Goal: Check status: Check status

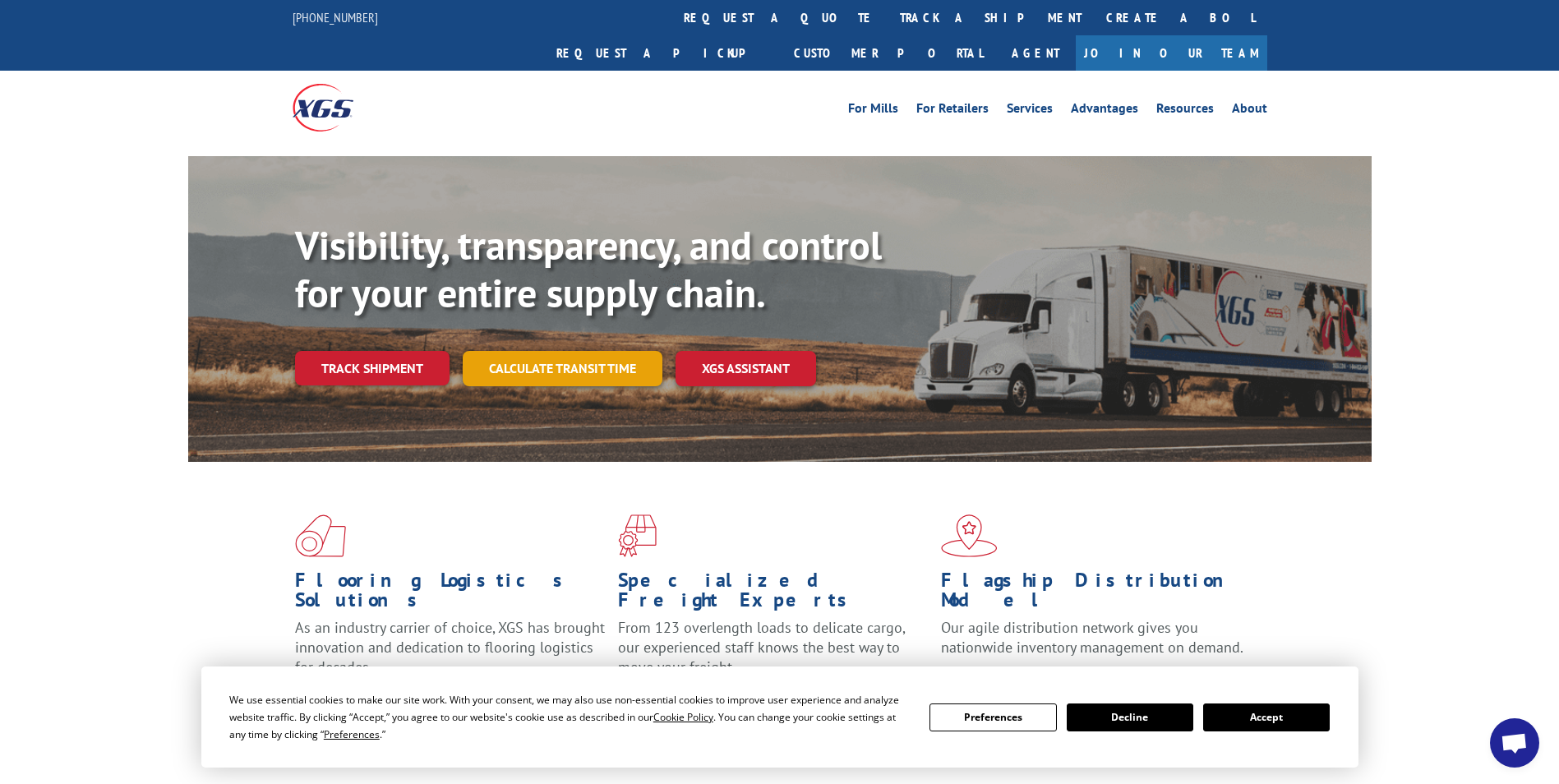
click at [574, 351] on link "Calculate transit time" at bounding box center [562, 368] width 200 height 36
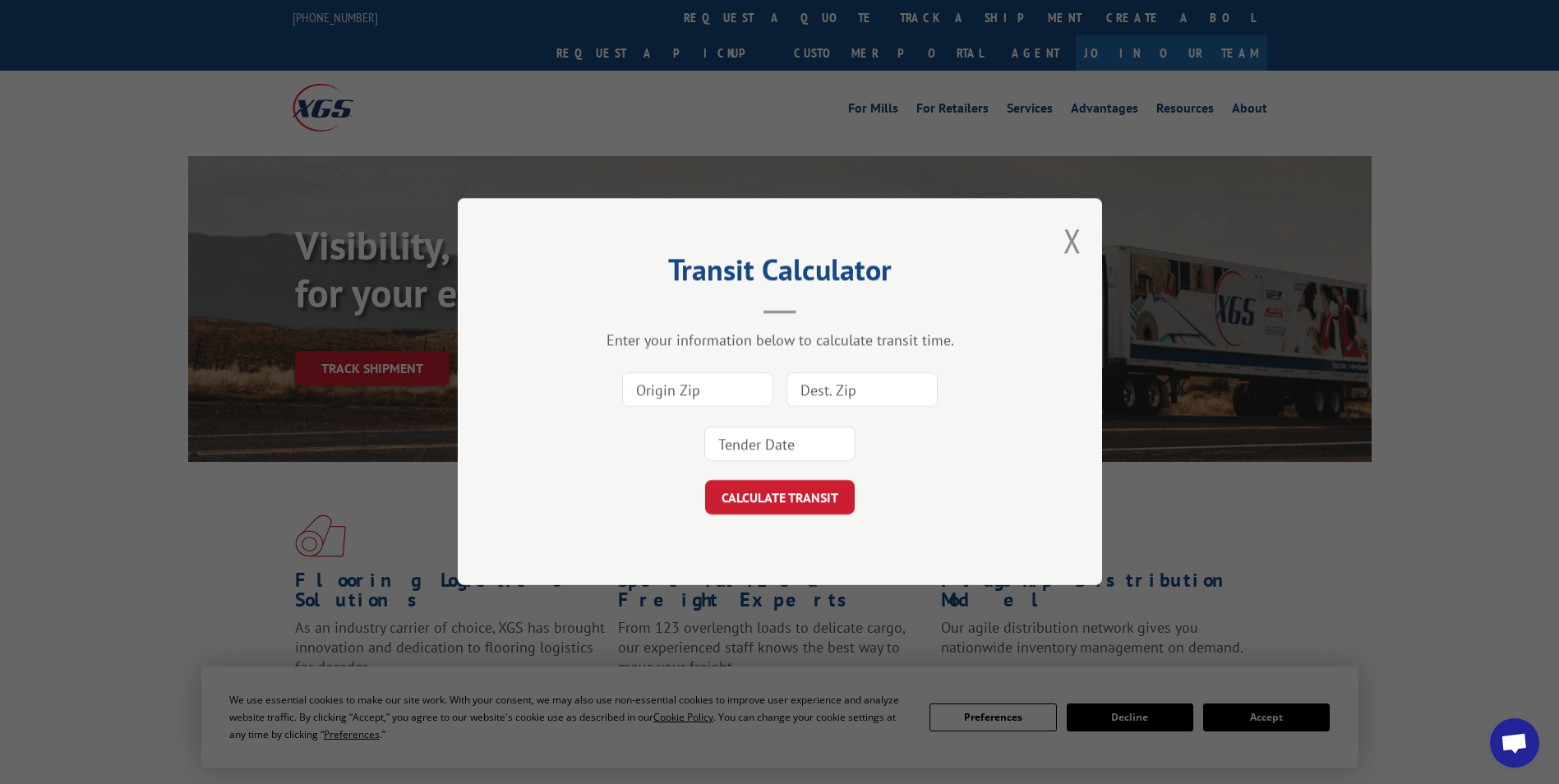
click at [666, 390] on input at bounding box center [698, 390] width 151 height 35
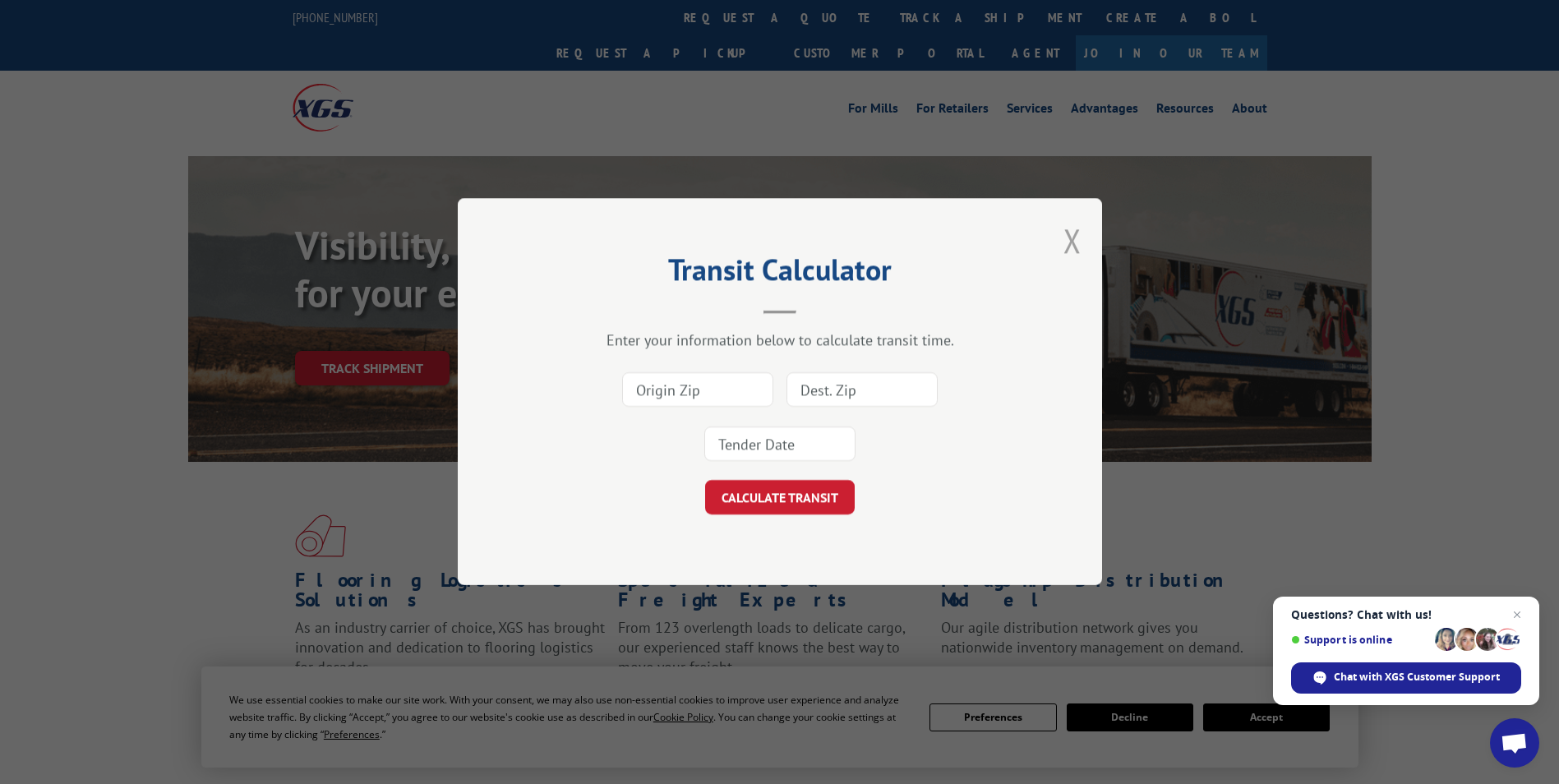
click at [1078, 240] on button "Close modal" at bounding box center [1072, 240] width 18 height 44
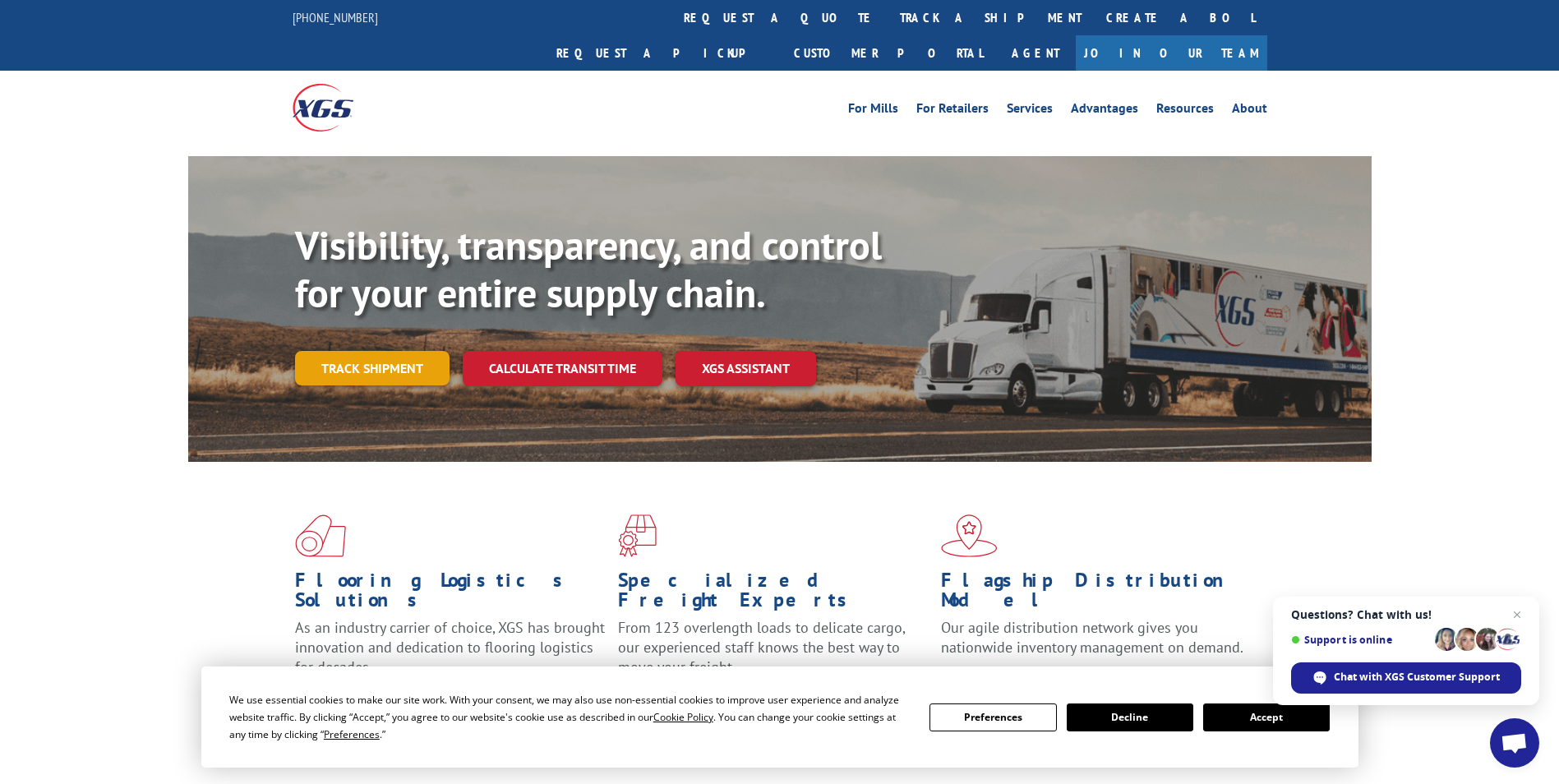
click at [354, 351] on link "Track shipment" at bounding box center [372, 368] width 154 height 35
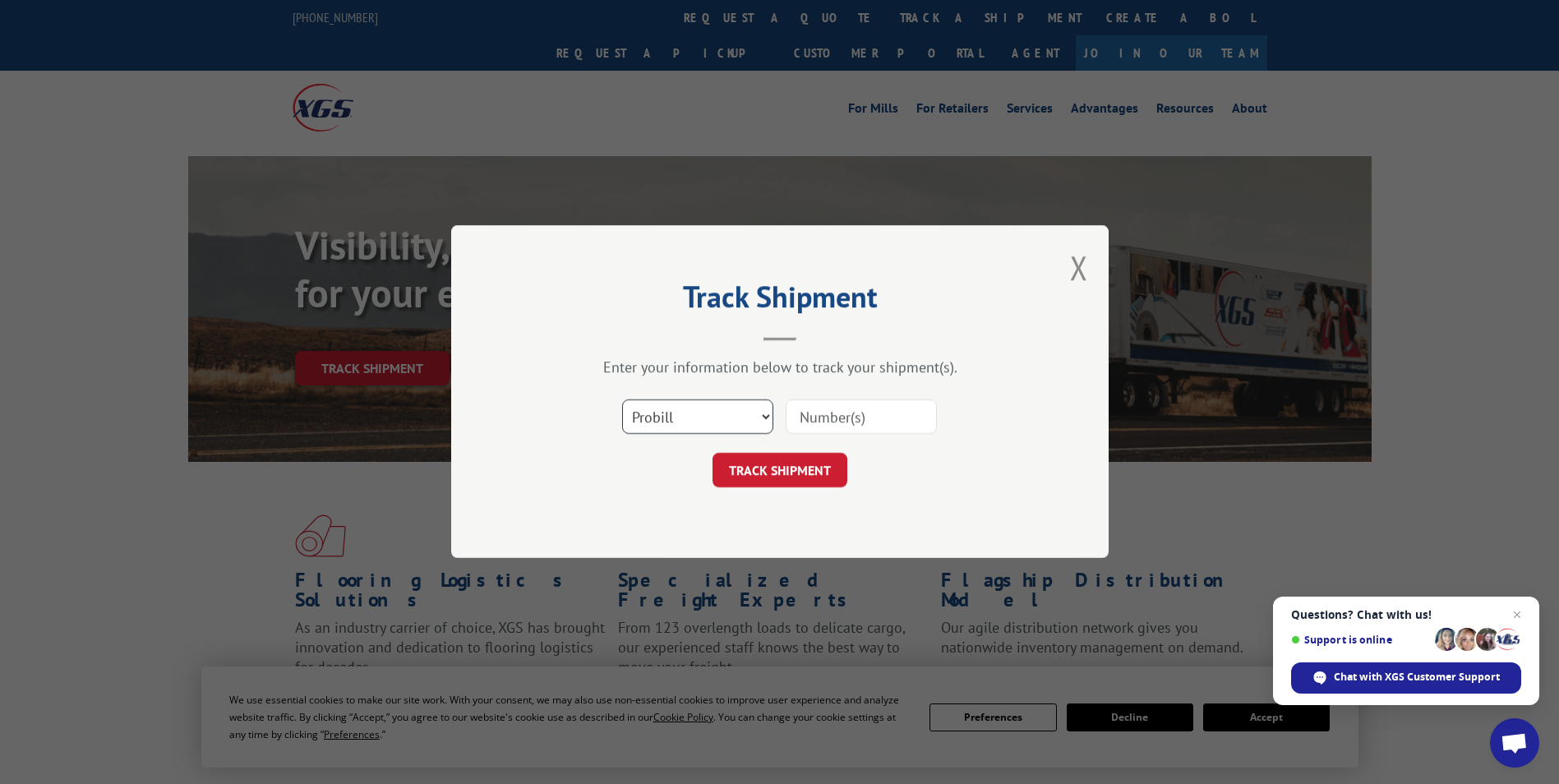
click at [714, 424] on select "Select category... Probill BOL PO" at bounding box center [698, 418] width 151 height 35
select select "bol"
click at [622, 400] on select "Select category... Probill BOL PO" at bounding box center [698, 418] width 151 height 35
click at [874, 421] on input at bounding box center [861, 418] width 151 height 35
paste input "5235606"
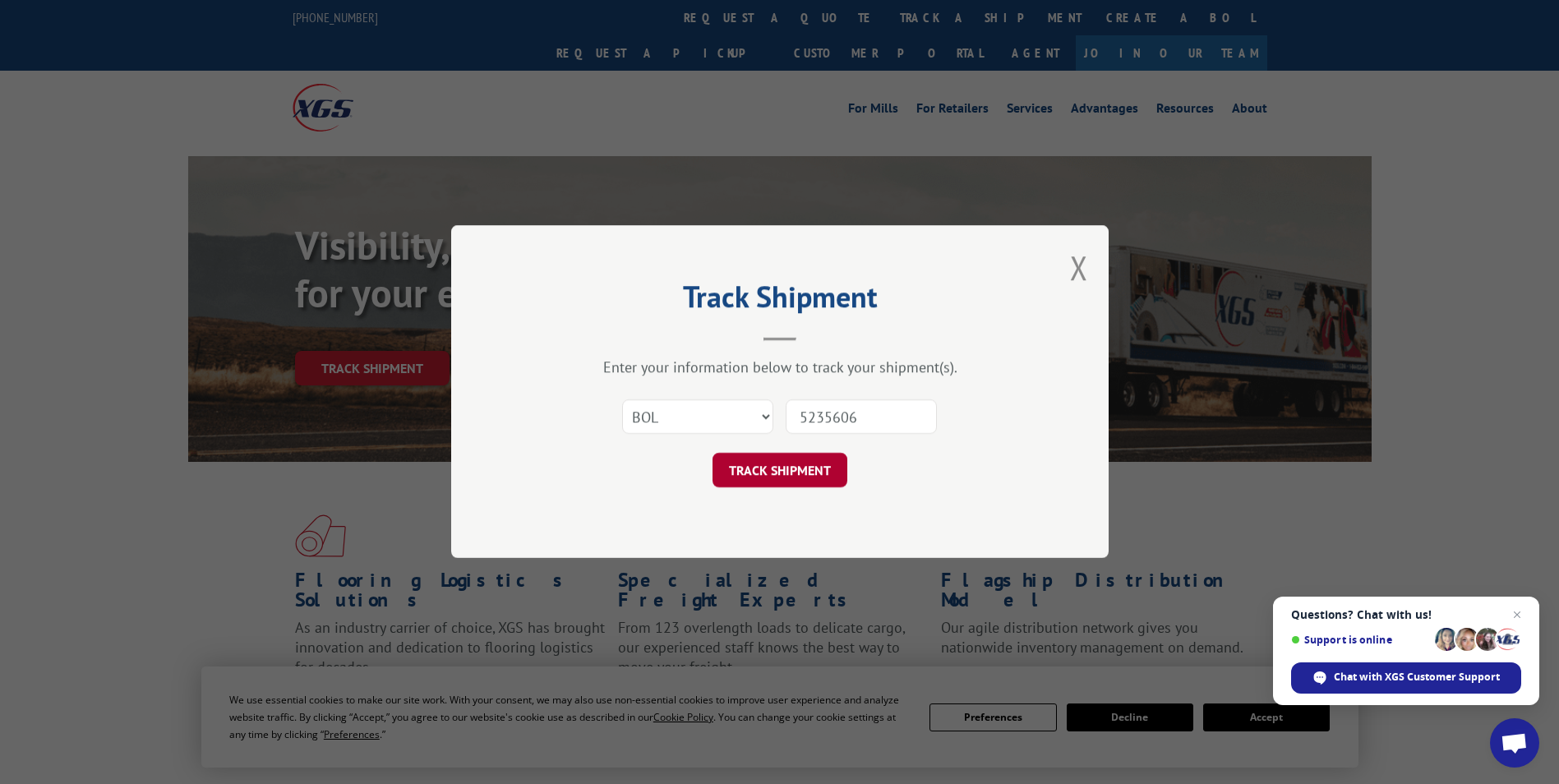
type input "5235606"
click at [770, 462] on button "TRACK SHIPMENT" at bounding box center [780, 471] width 135 height 35
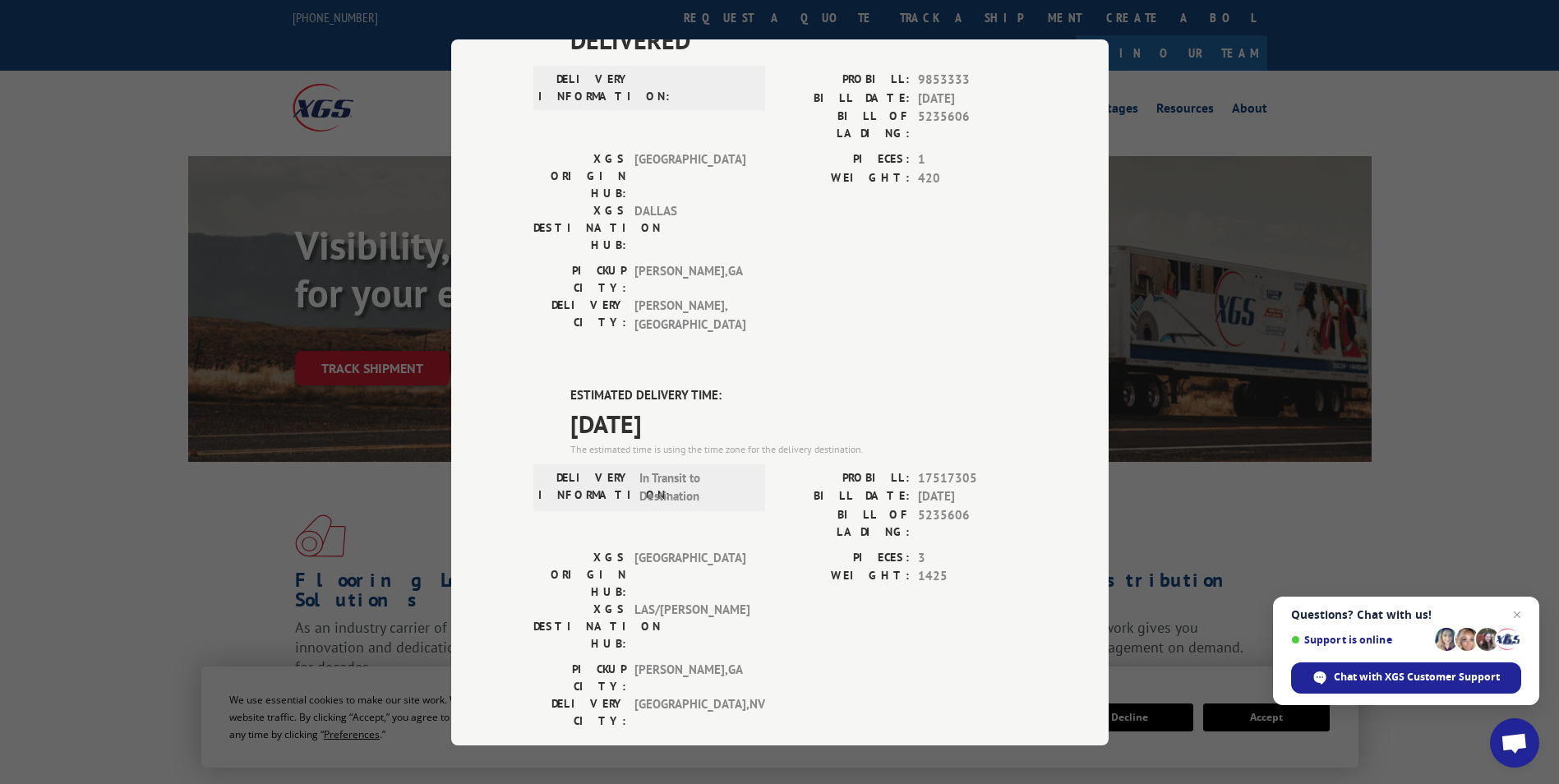
scroll to position [164, 0]
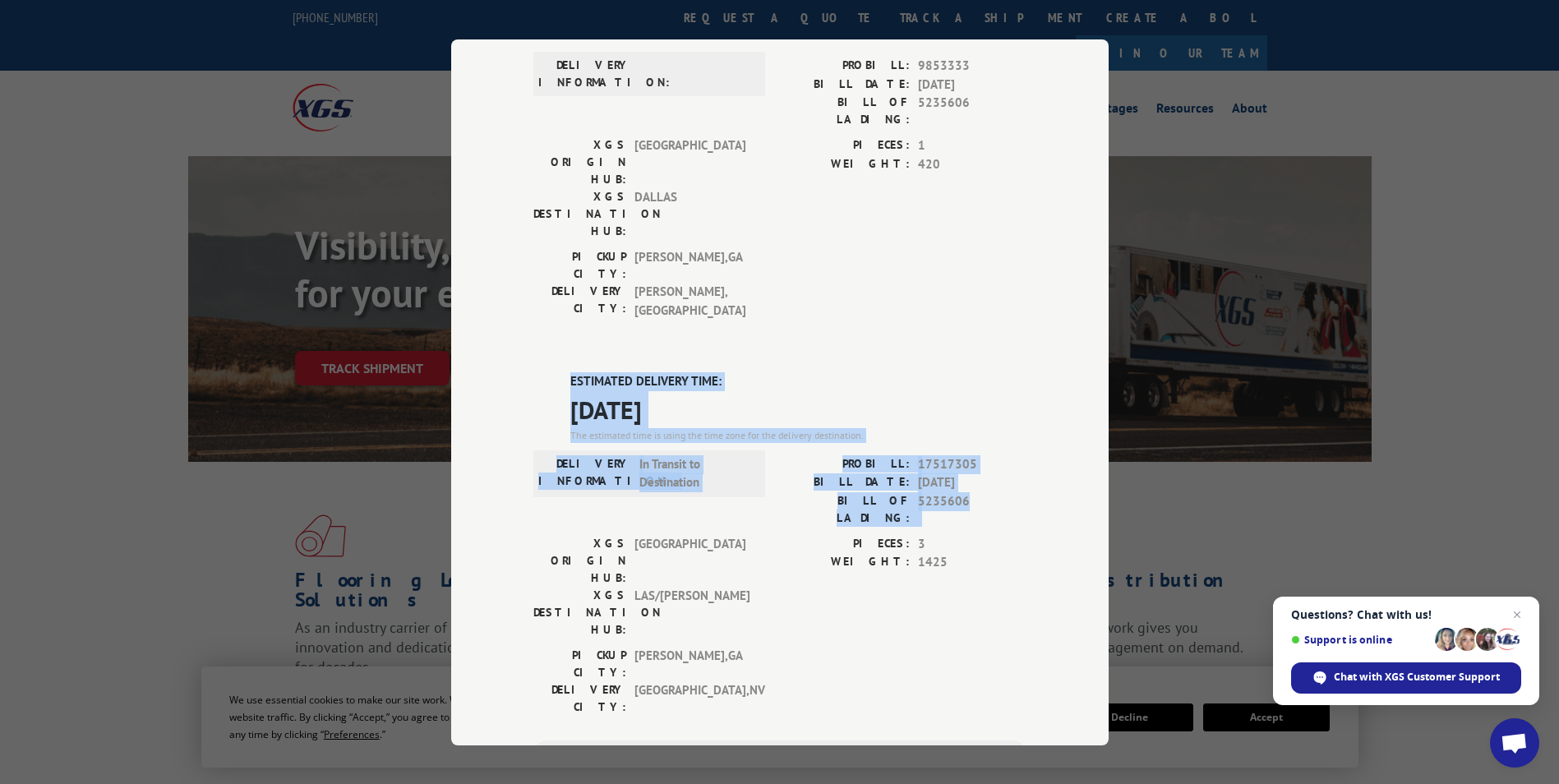
drag, startPoint x: 974, startPoint y: 403, endPoint x: 553, endPoint y: 283, distance: 437.8
click at [553, 372] on div "ESTIMATED DELIVERY TIME: [DATE] The estimated time is using the time zone for t…" at bounding box center [779, 667] width 493 height 591
copy div "ESTIMATED DELIVERY TIME: [DATE] The estimated time is using the time zone for t…"
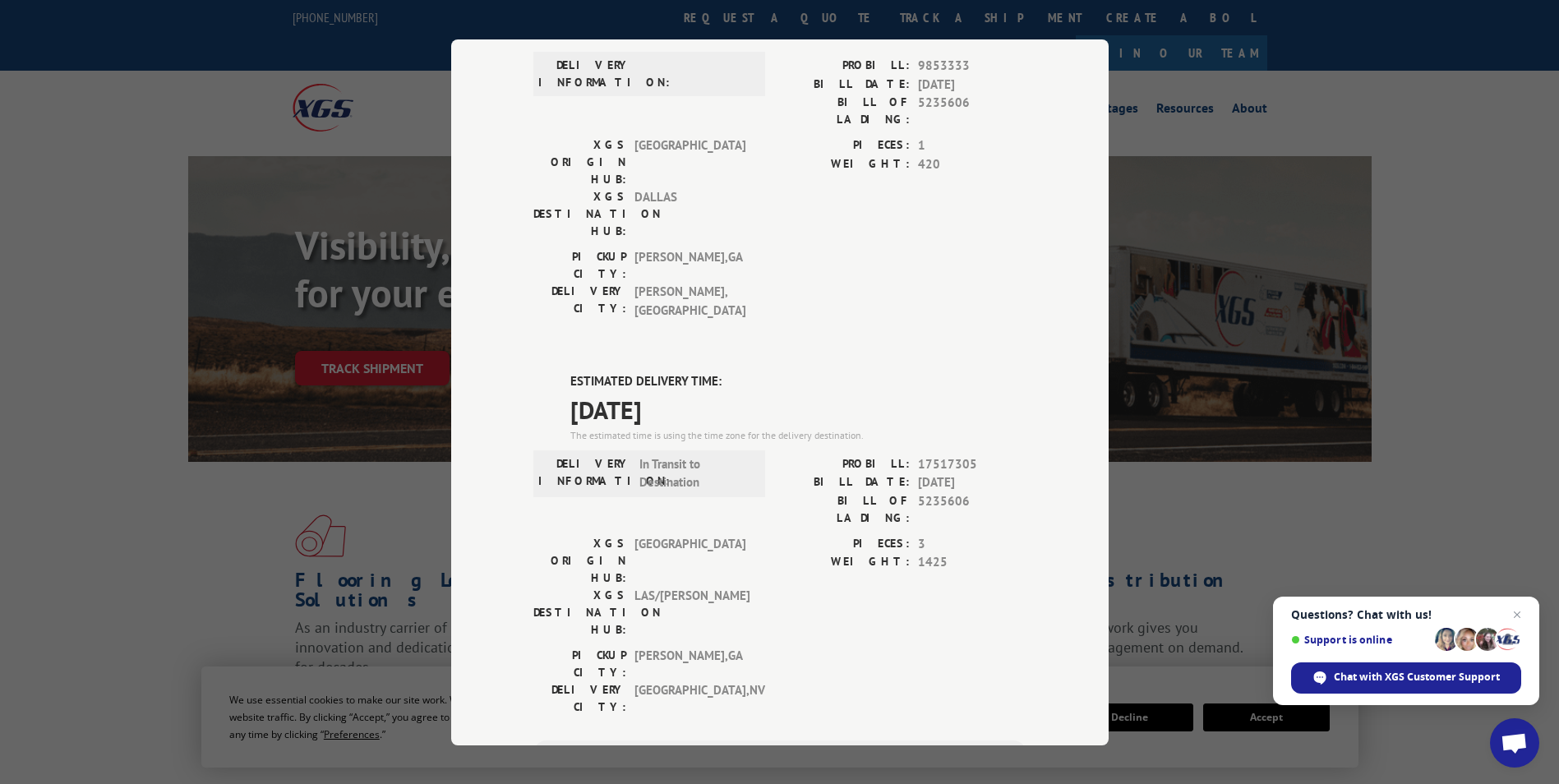
click at [1003, 534] on div "PIECES: 3 WEIGHT: 1425" at bounding box center [903, 589] width 246 height 112
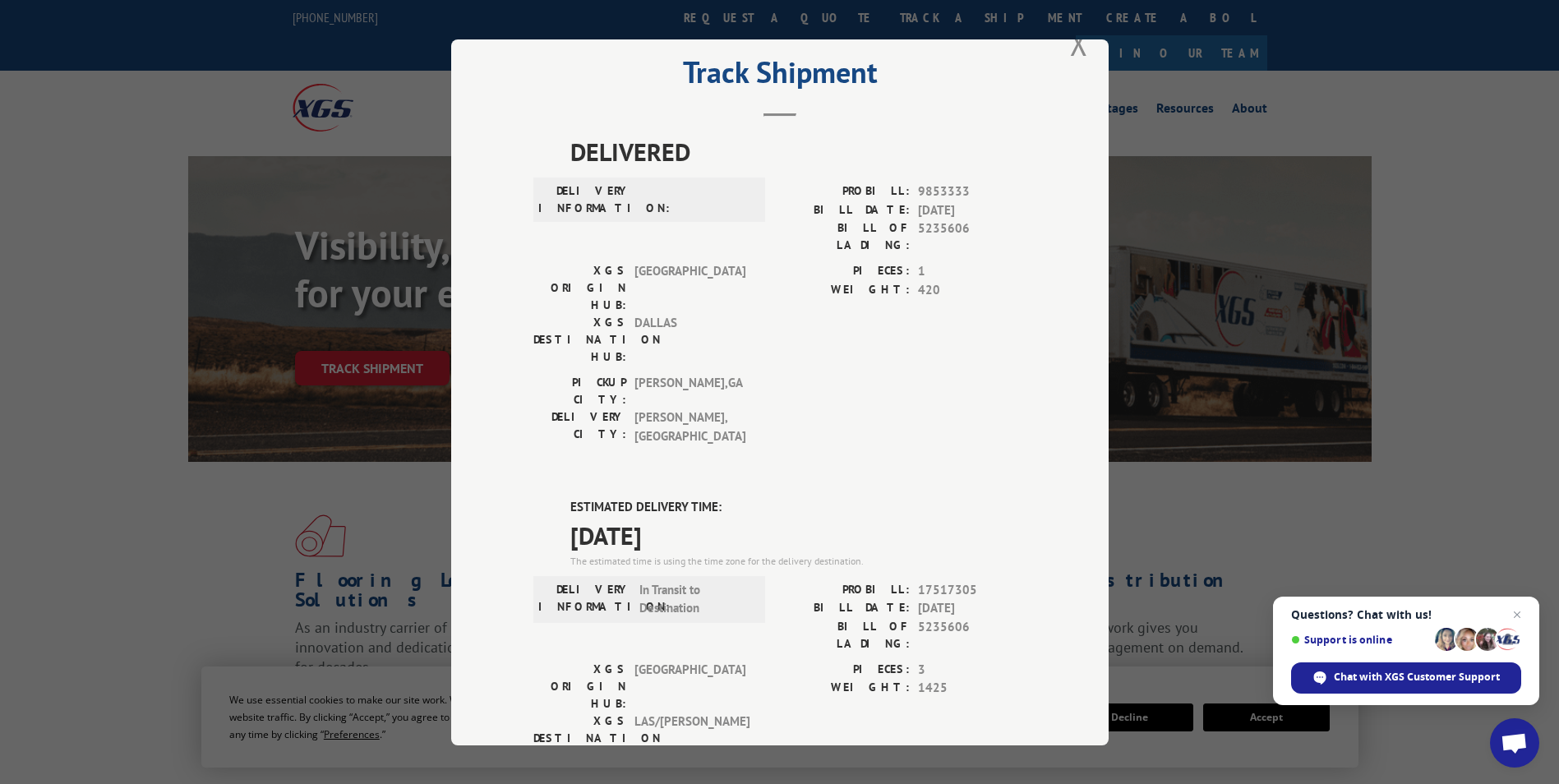
scroll to position [0, 0]
